Goal: Task Accomplishment & Management: Manage account settings

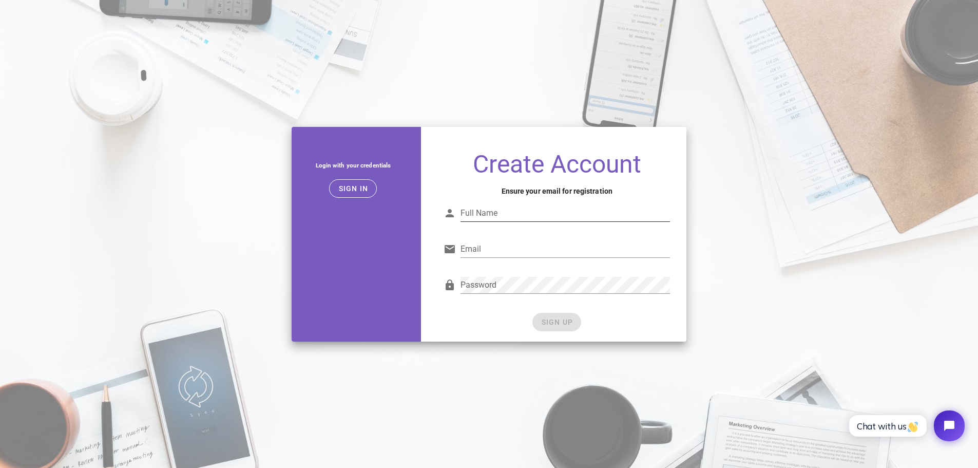
click at [513, 217] on input "Full Name" at bounding box center [564, 213] width 209 height 16
type input "nuramalia mdnoor"
click at [485, 249] on input "Email" at bounding box center [564, 249] width 209 height 16
type input "bnuramalia@gmail.com"
click at [567, 325] on span "SIGN UP" at bounding box center [556, 322] width 32 height 8
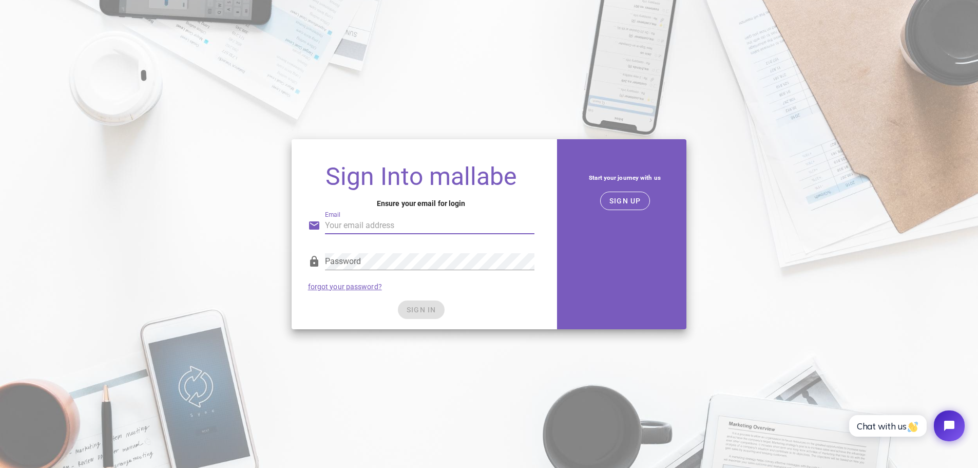
click at [402, 227] on input "Email" at bounding box center [429, 225] width 209 height 16
type input "bnuramalia@gmail.com"
click at [417, 311] on div "SIGN IN" at bounding box center [421, 309] width 226 height 18
click at [429, 312] on span "SIGN IN" at bounding box center [421, 309] width 30 height 8
click at [429, 313] on span "SIGN IN" at bounding box center [421, 309] width 30 height 8
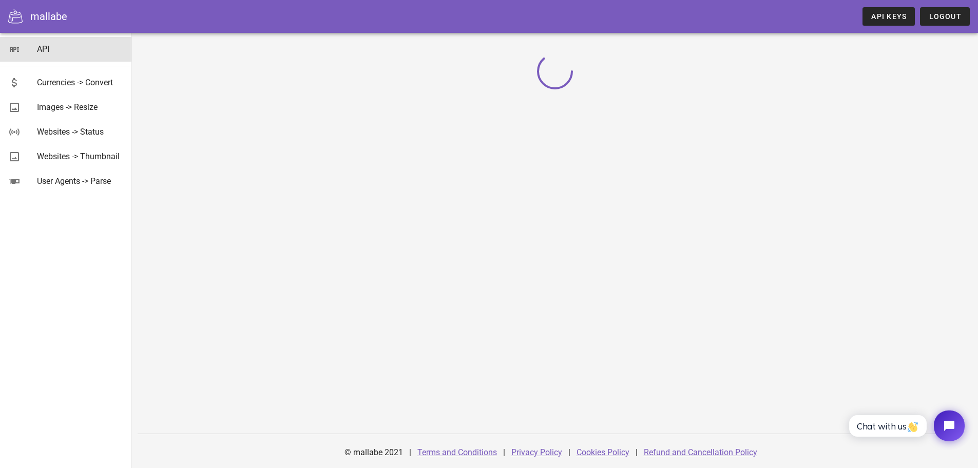
click at [49, 49] on div "API" at bounding box center [80, 49] width 86 height 10
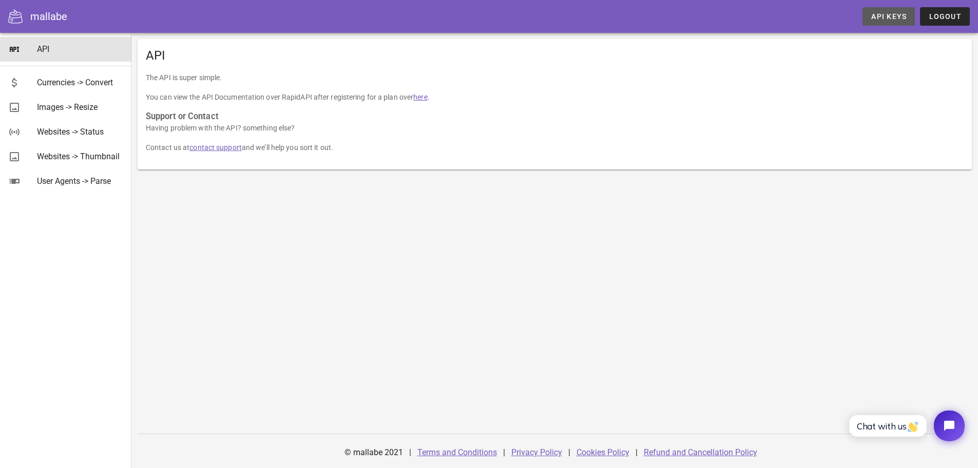
click at [882, 17] on span "API Keys" at bounding box center [889, 16] width 36 height 8
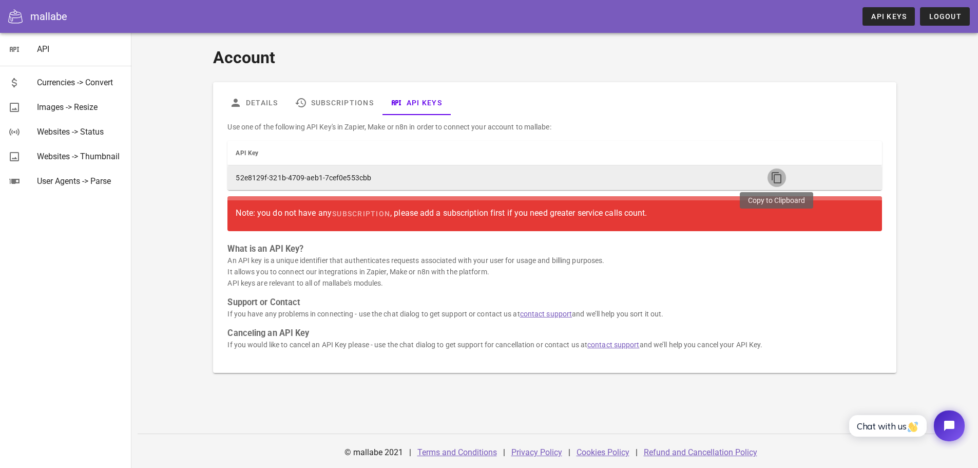
click at [775, 177] on icon "button" at bounding box center [776, 177] width 12 height 12
